Goal: Task Accomplishment & Management: Use online tool/utility

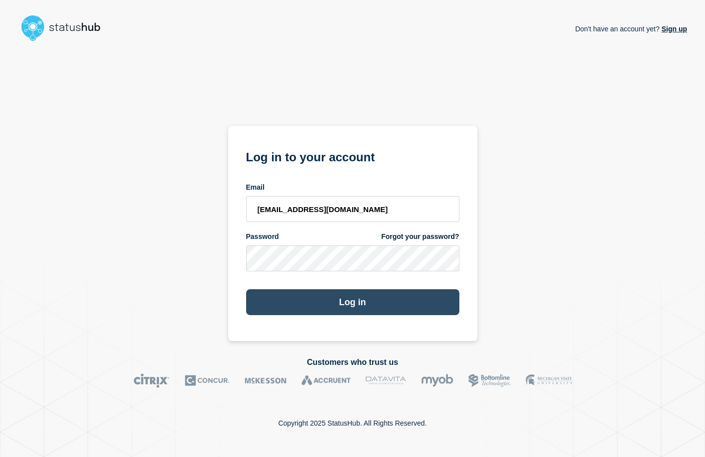
click at [346, 302] on button "Log in" at bounding box center [352, 302] width 213 height 26
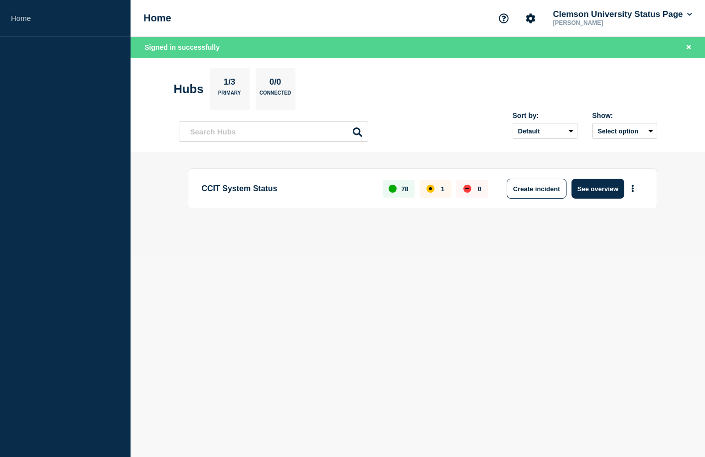
click at [399, 189] on div "78" at bounding box center [398, 189] width 32 height 18
click at [528, 187] on button "Create incident" at bounding box center [536, 189] width 60 height 20
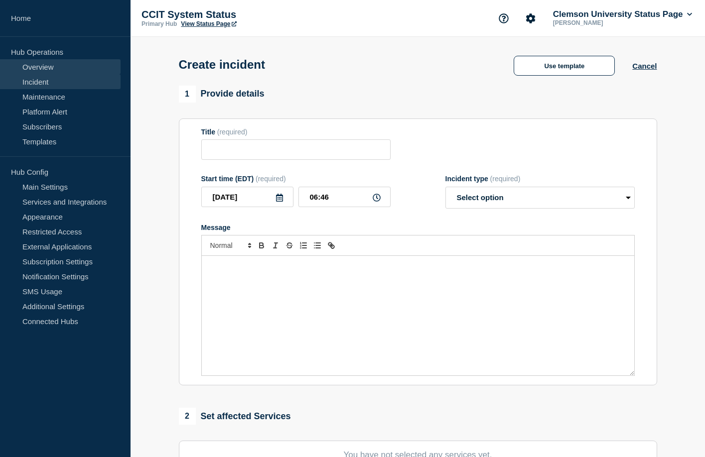
click at [47, 67] on link "Overview" at bounding box center [60, 66] width 121 height 15
